Goal: Transaction & Acquisition: Purchase product/service

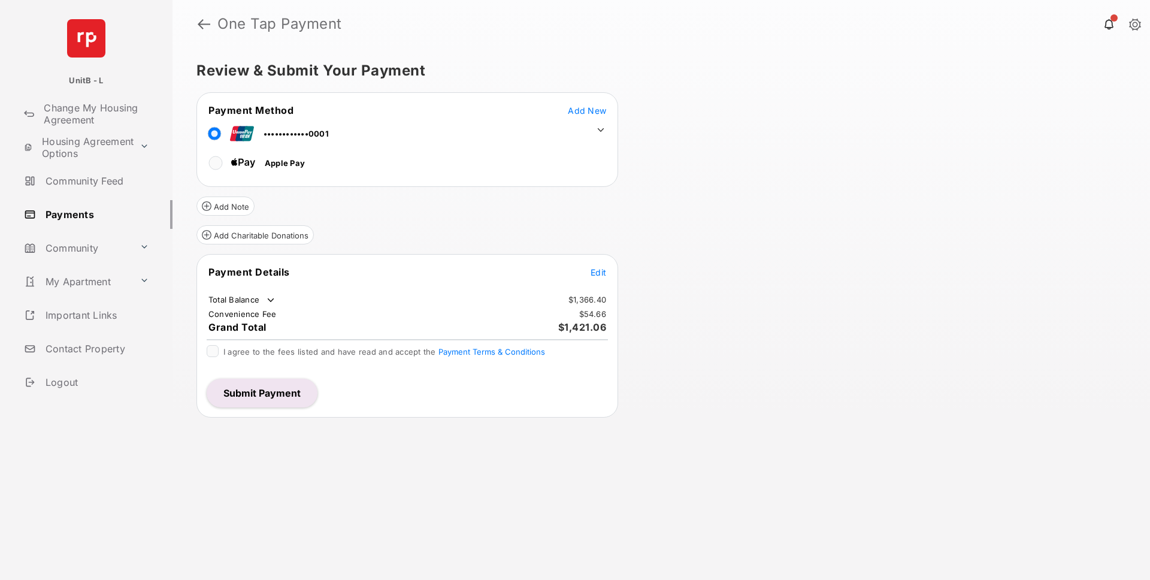
click at [603, 275] on span "Edit" at bounding box center [598, 272] width 16 height 10
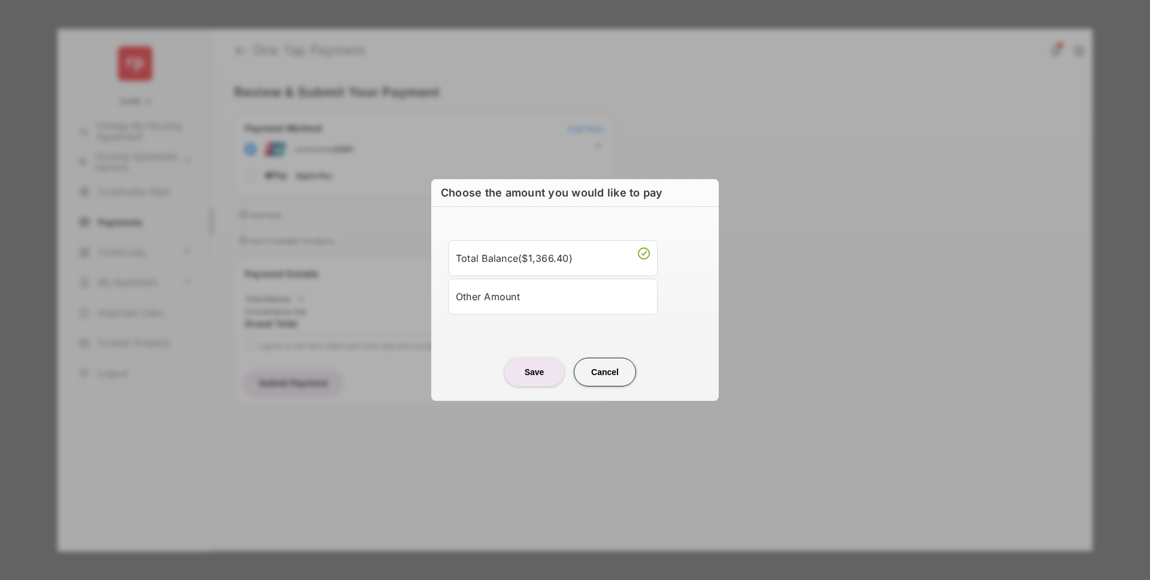
click at [561, 296] on div "Other Amount" at bounding box center [553, 296] width 194 height 20
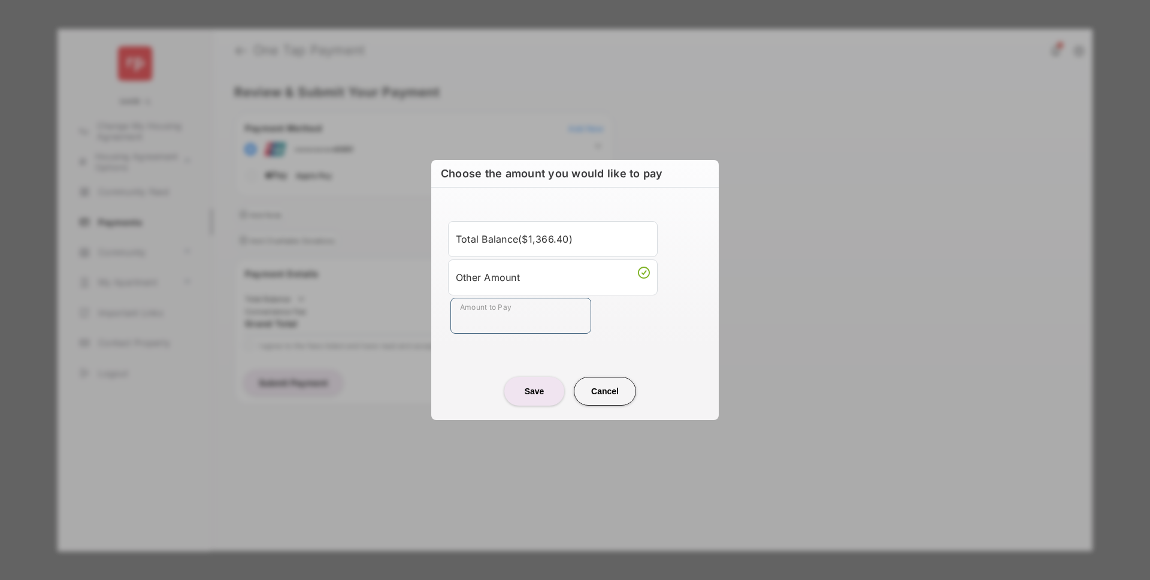
click at [557, 314] on input "Amount to Pay" at bounding box center [520, 316] width 141 height 36
type input "**"
click at [650, 295] on ul "Total Balance ( $1,366.40 ) Other Amount Amount to Pay **" at bounding box center [575, 277] width 259 height 113
click at [547, 385] on button "Save" at bounding box center [534, 391] width 60 height 29
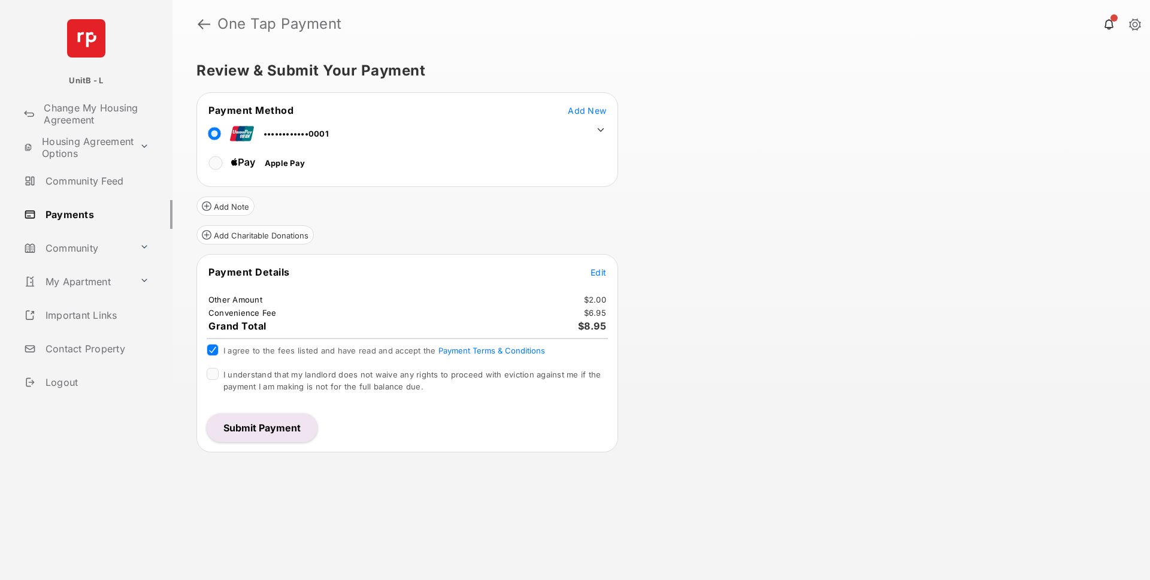
click at [218, 374] on div at bounding box center [213, 374] width 12 height 12
click at [261, 423] on button "Submit Payment" at bounding box center [262, 427] width 111 height 29
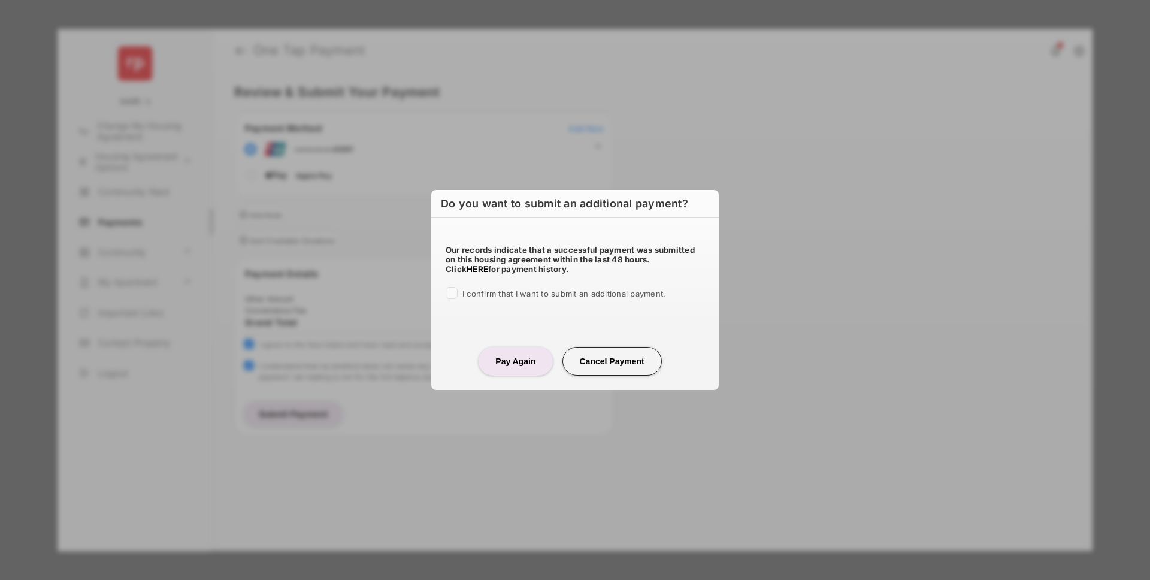
click at [549, 240] on div "Our records indicate that a successful payment was submitted on this housing ag…" at bounding box center [574, 269] width 287 height 105
click at [709, 130] on div "Do you want to submit an additional payment? Our records indicate that a succes…" at bounding box center [575, 290] width 1150 height 580
click at [611, 358] on button "Cancel Payment" at bounding box center [611, 361] width 99 height 29
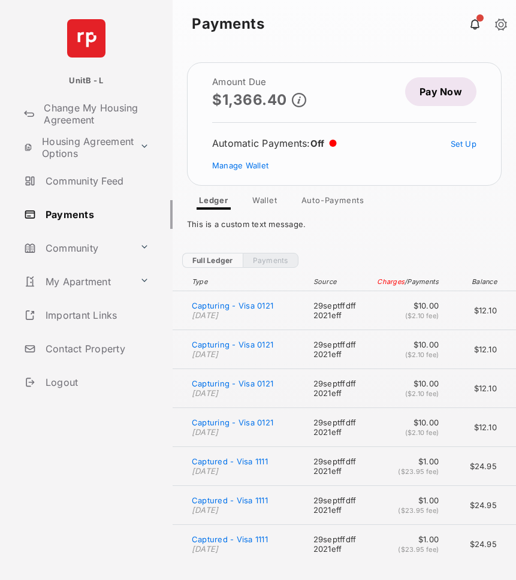
click at [453, 95] on link "Pay Now" at bounding box center [440, 91] width 71 height 29
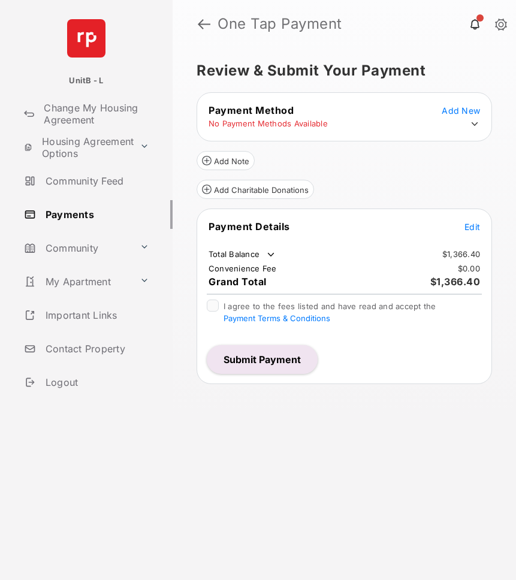
click at [475, 229] on span "Edit" at bounding box center [472, 227] width 16 height 10
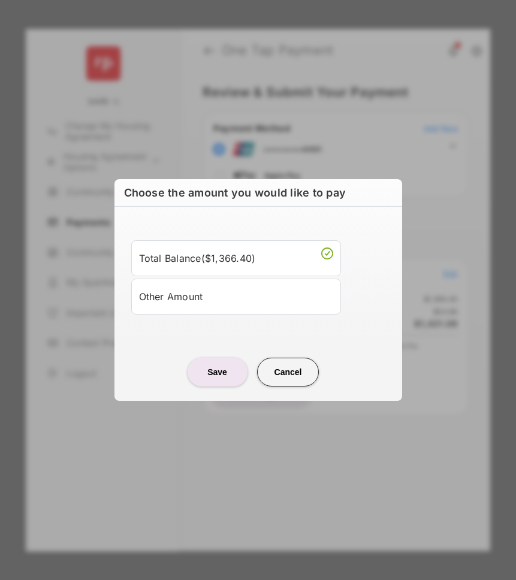
click at [271, 284] on li "Other Amount" at bounding box center [236, 296] width 210 height 36
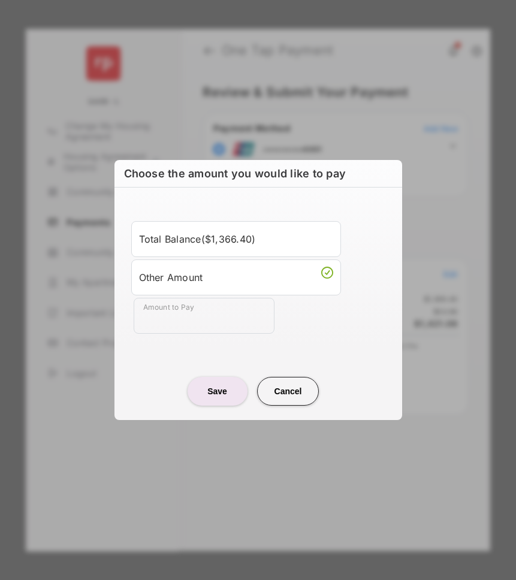
click at [274, 311] on div "Amount to Pay" at bounding box center [261, 316] width 254 height 36
click at [223, 314] on input "Amount to Pay" at bounding box center [204, 316] width 141 height 36
type input "**"
click at [153, 346] on div "Total Balance ( $1,366.40 ) Other Amount Amount to Pay **" at bounding box center [258, 277] width 273 height 151
click at [205, 392] on button "Save" at bounding box center [217, 391] width 60 height 29
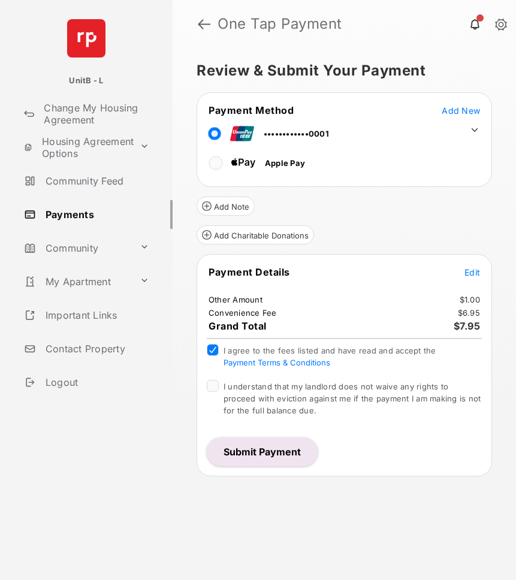
click at [213, 393] on div "I understand that my landlord does not waive any rights to proceed with evictio…" at bounding box center [344, 399] width 275 height 38
click at [254, 448] on button "Submit Payment" at bounding box center [262, 451] width 111 height 29
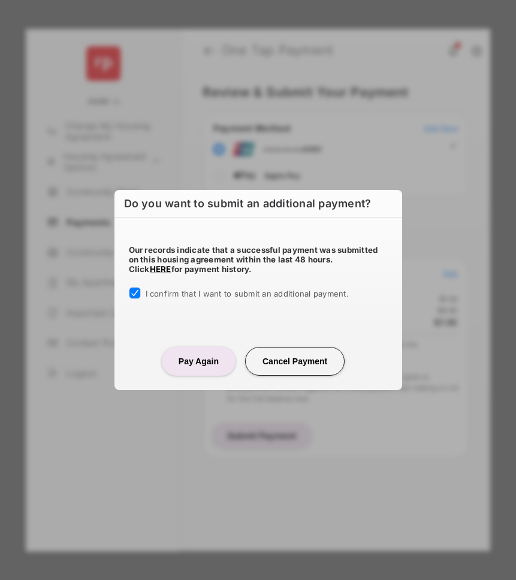
click at [196, 372] on button "Pay Again" at bounding box center [199, 361] width 74 height 29
